Goal: Transaction & Acquisition: Purchase product/service

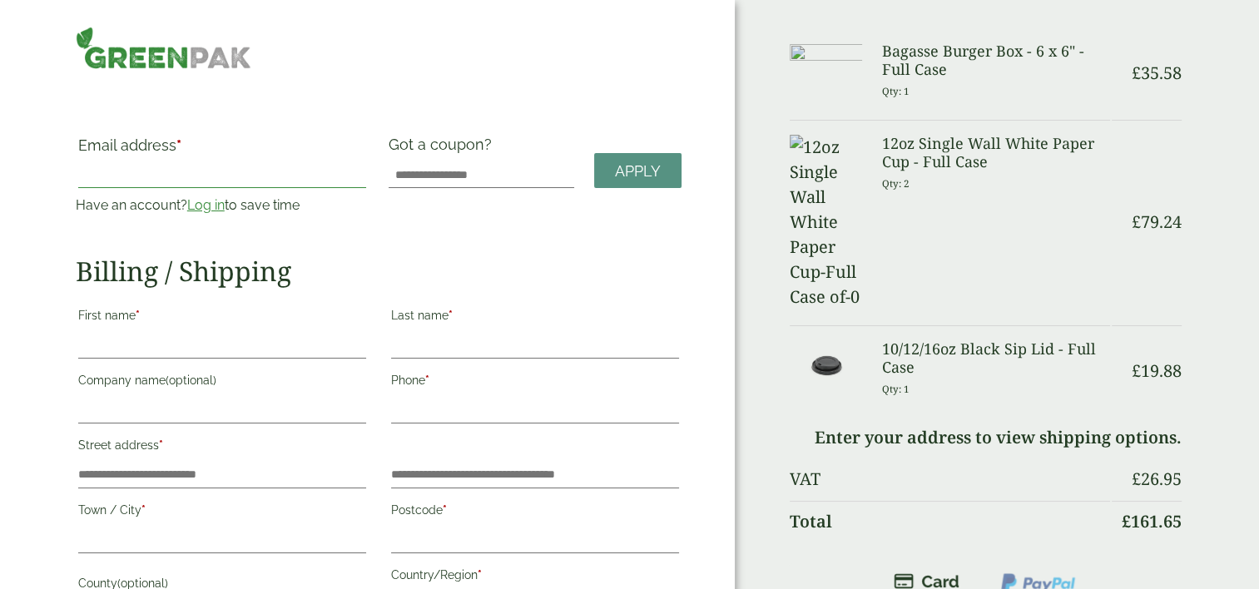
click at [277, 171] on input "Email address *" at bounding box center [222, 174] width 288 height 27
click at [203, 209] on link "Log in" at bounding box center [205, 205] width 37 height 16
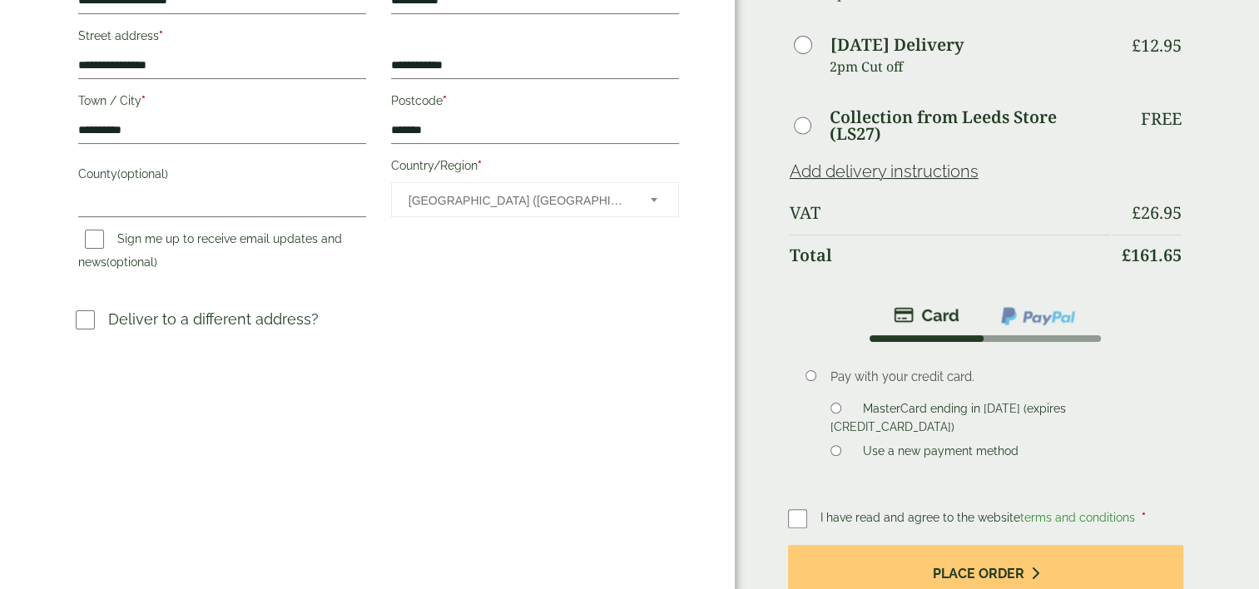
scroll to position [416, 0]
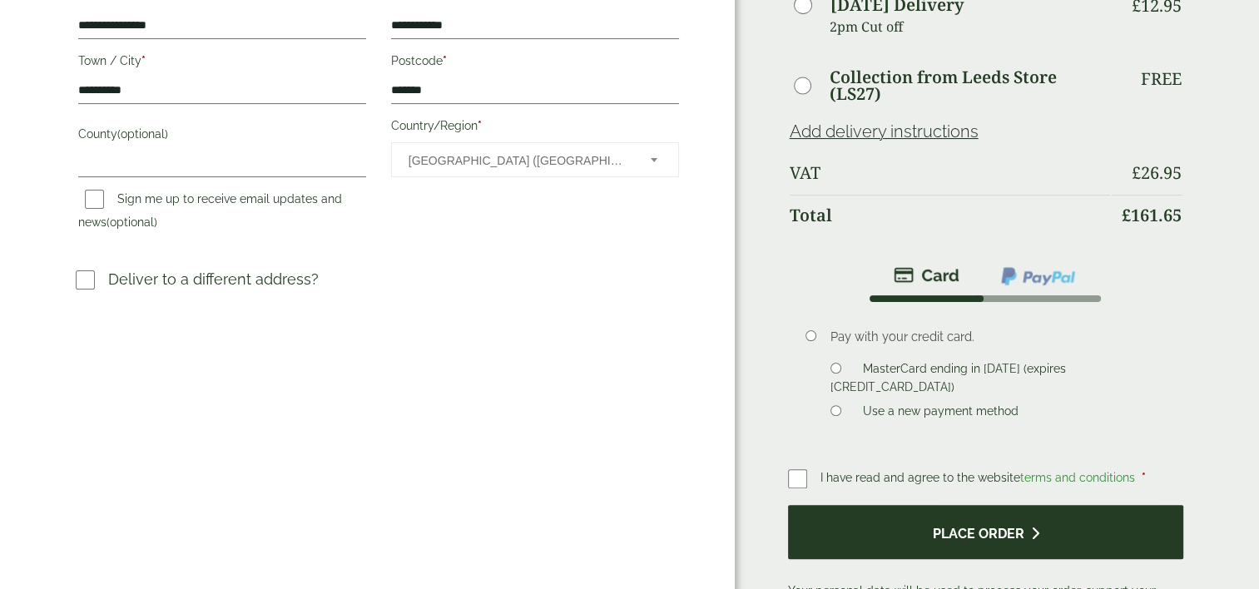
click at [950, 528] on button "Place order" at bounding box center [986, 532] width 396 height 54
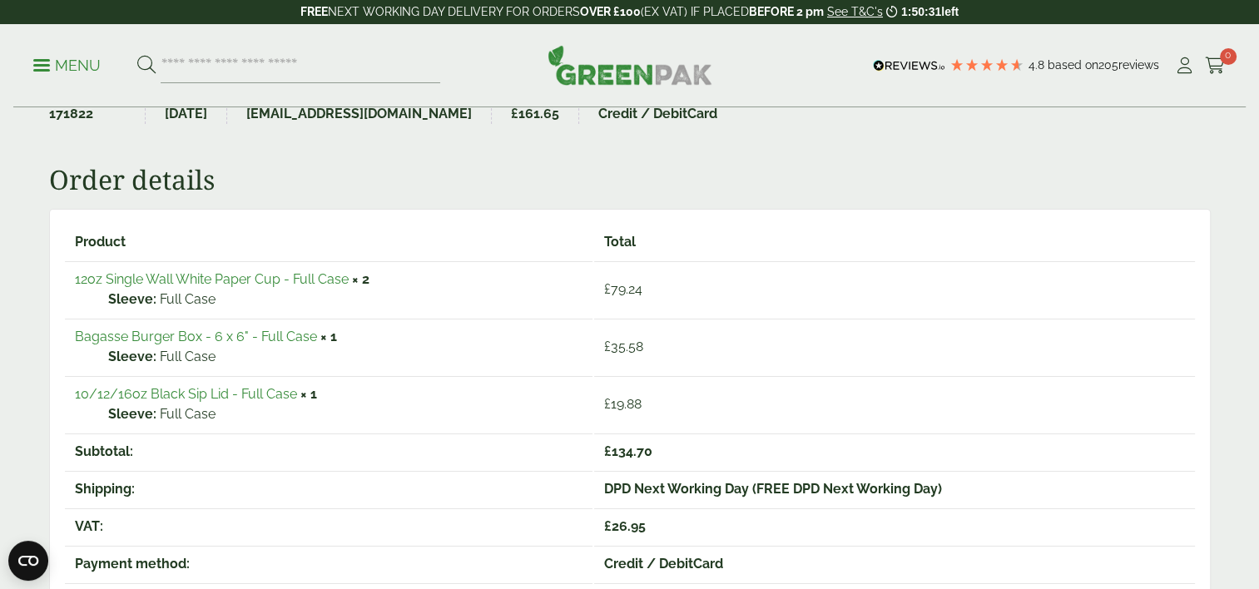
scroll to position [166, 0]
